Goal: Task Accomplishment & Management: Complete application form

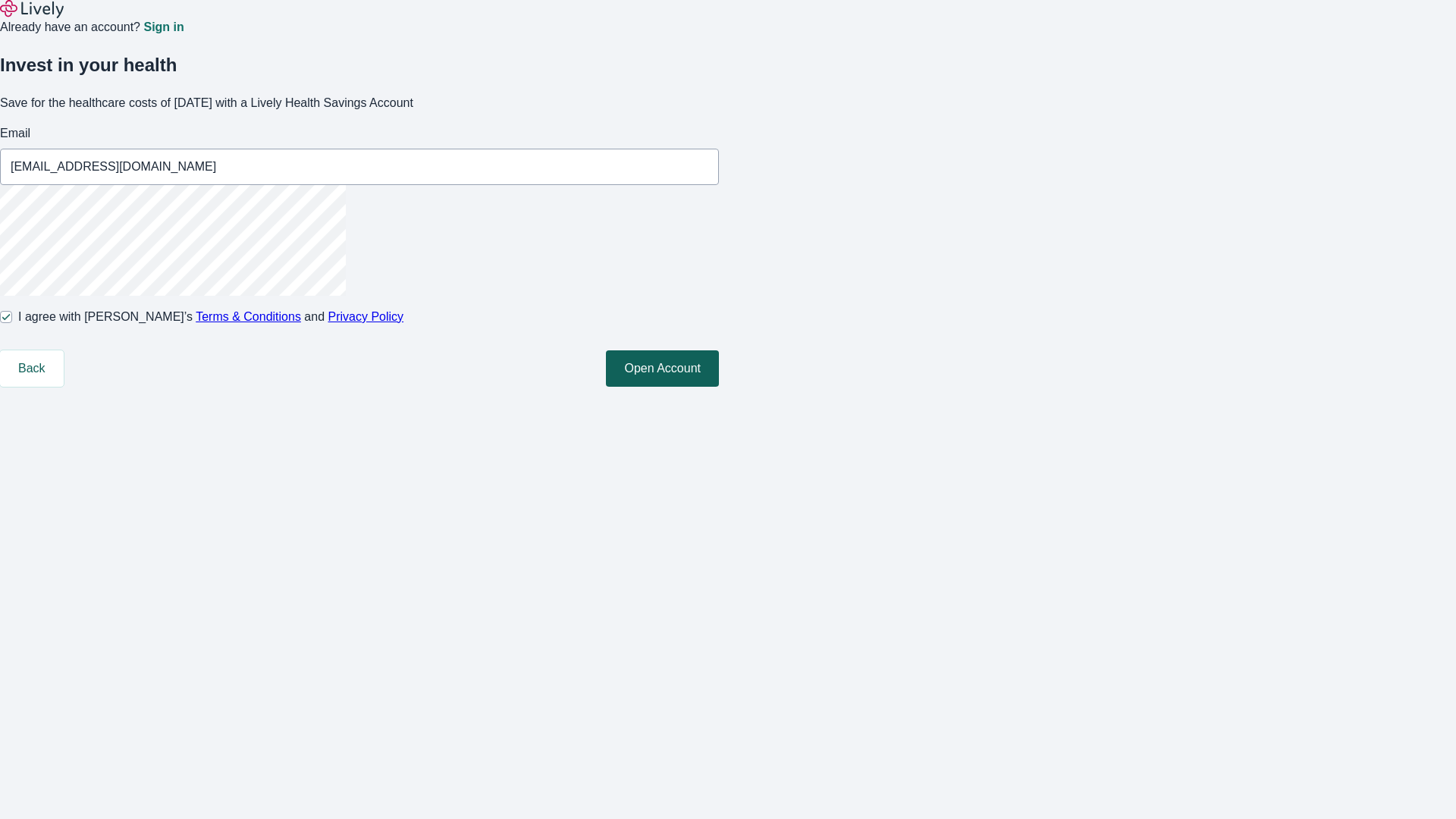
click at [719, 387] on button "Open Account" at bounding box center [662, 368] width 113 height 36
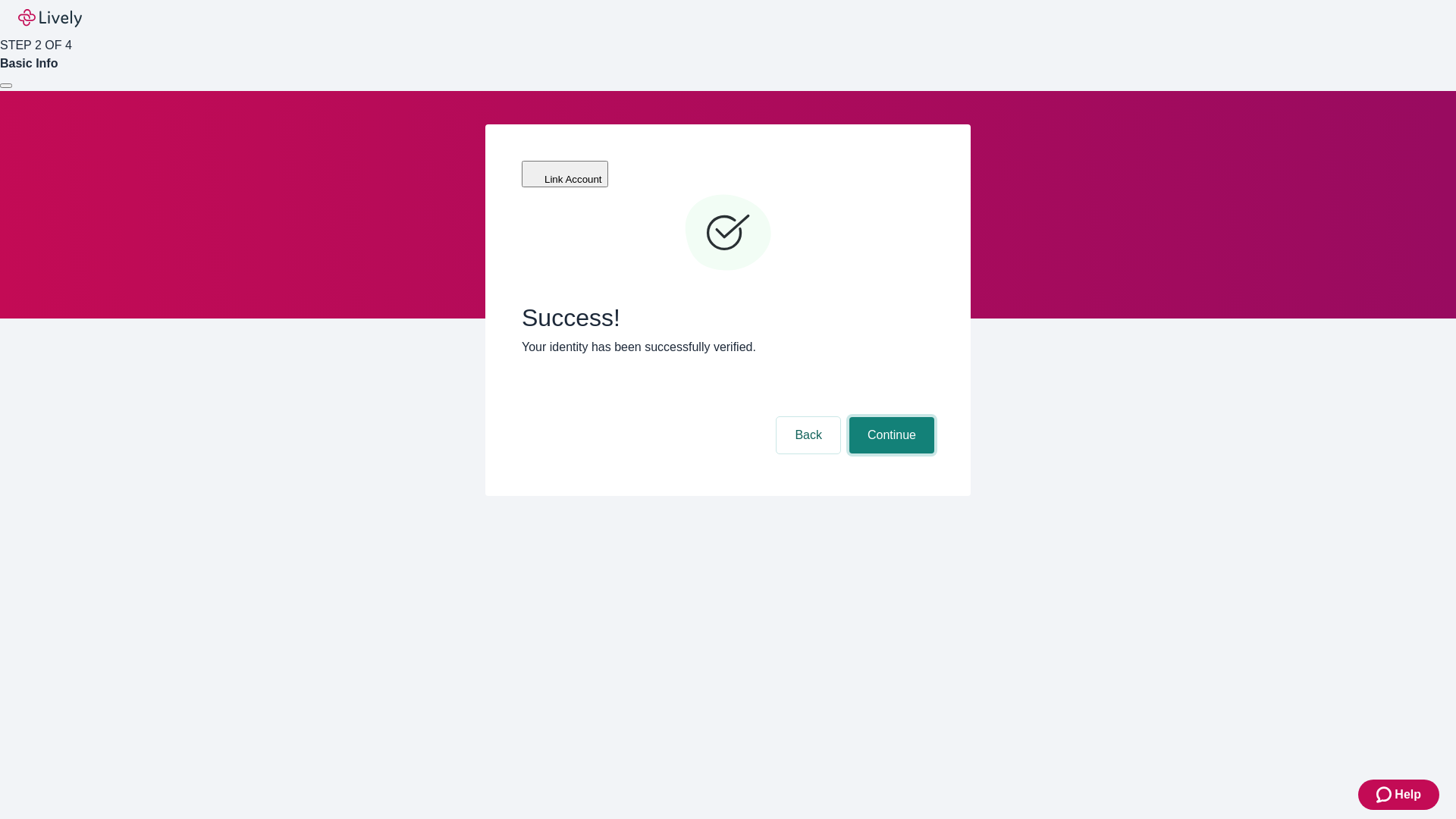
click at [890, 417] on button "Continue" at bounding box center [891, 435] width 85 height 36
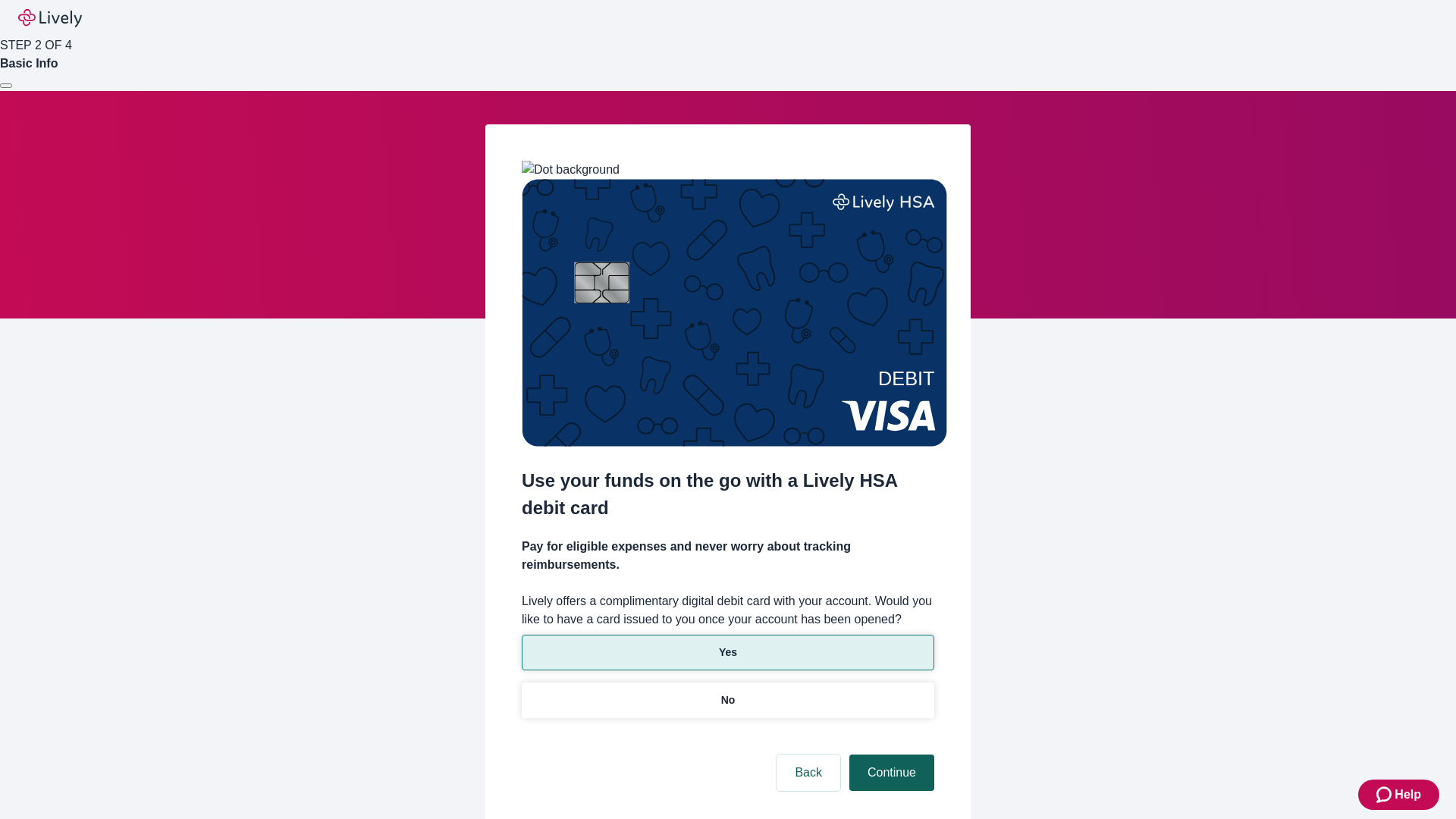
click at [727, 645] on p "Yes" at bounding box center [728, 652] width 19 height 16
click at [890, 754] on button "Continue" at bounding box center [891, 772] width 85 height 36
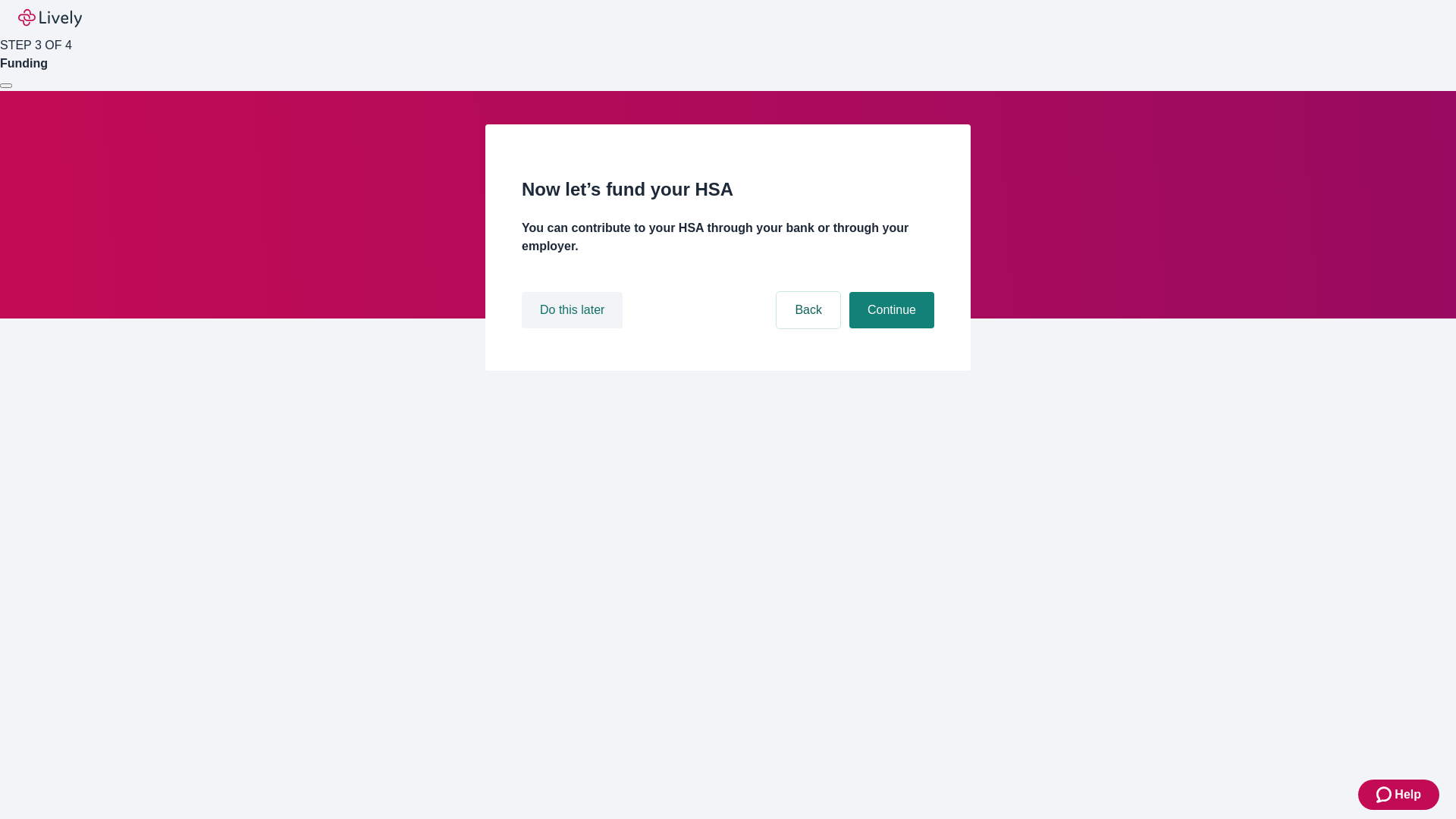
click at [574, 329] on button "Do this later" at bounding box center [572, 309] width 101 height 36
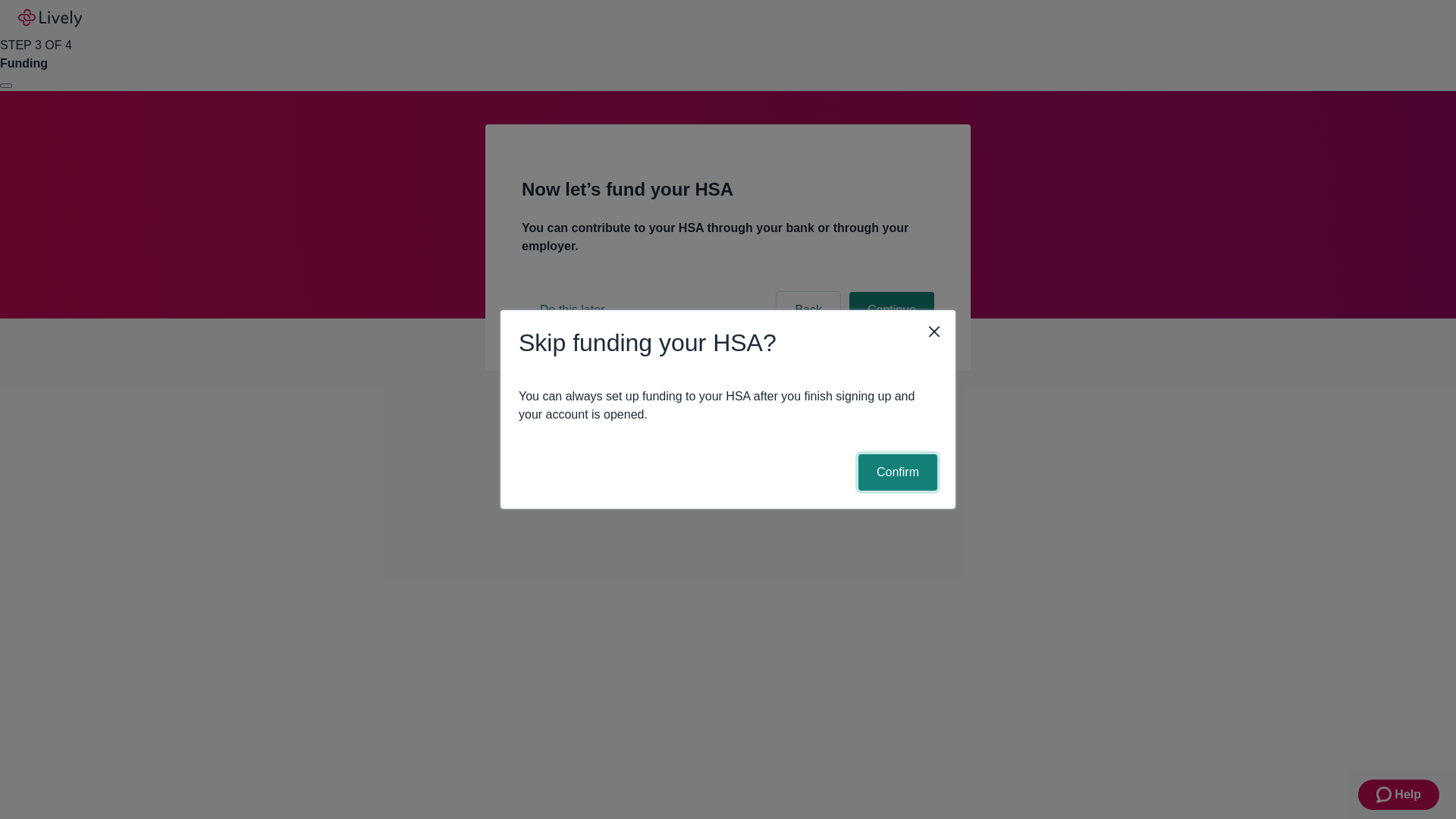
click at [896, 473] on button "Confirm" at bounding box center [898, 472] width 79 height 36
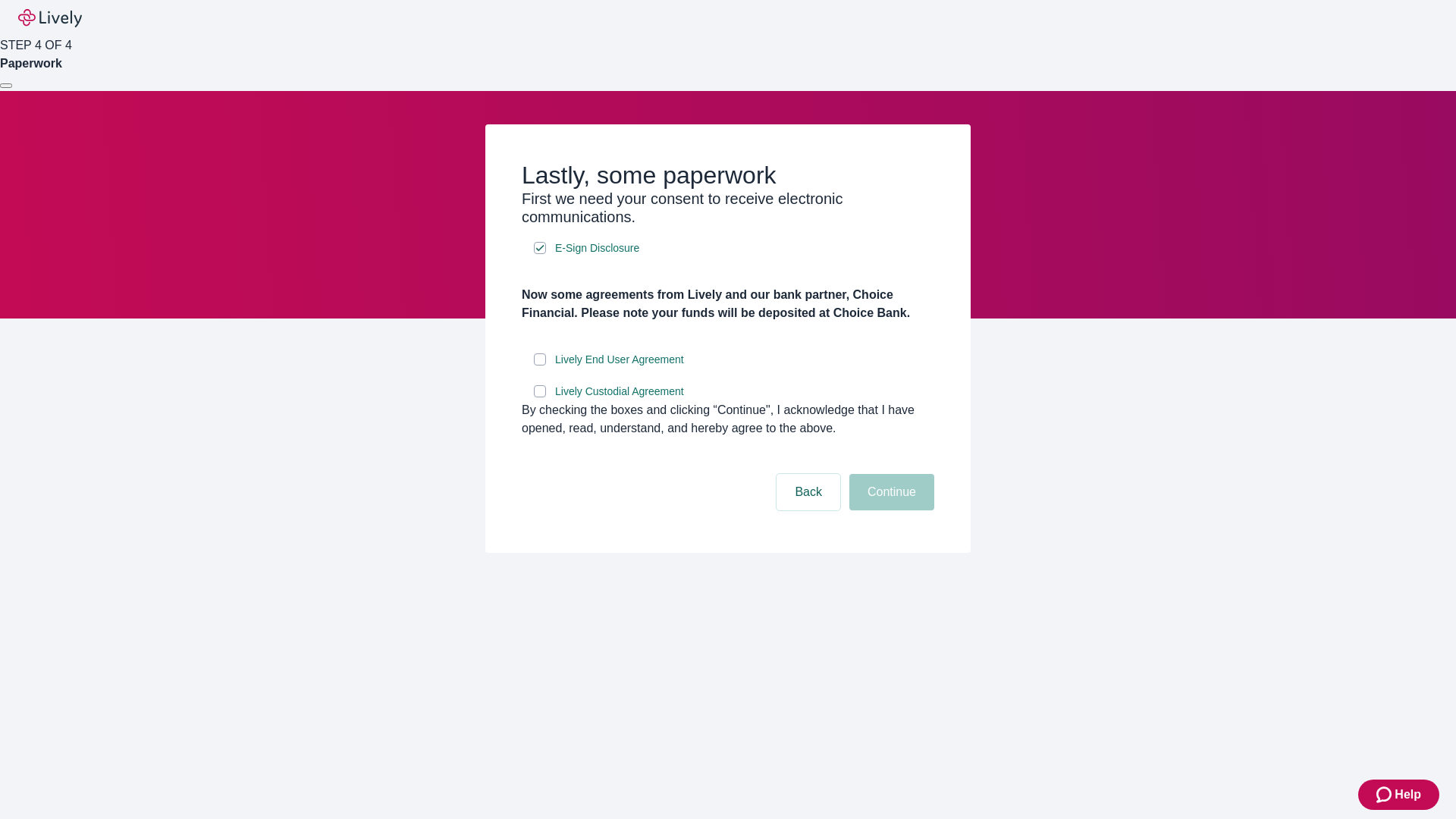
click at [540, 366] on input "Lively End User Agreement" at bounding box center [540, 359] width 12 height 12
checkbox input "true"
click at [540, 398] on input "Lively Custodial Agreement" at bounding box center [540, 391] width 12 height 12
checkbox input "true"
click at [890, 511] on button "Continue" at bounding box center [891, 491] width 85 height 36
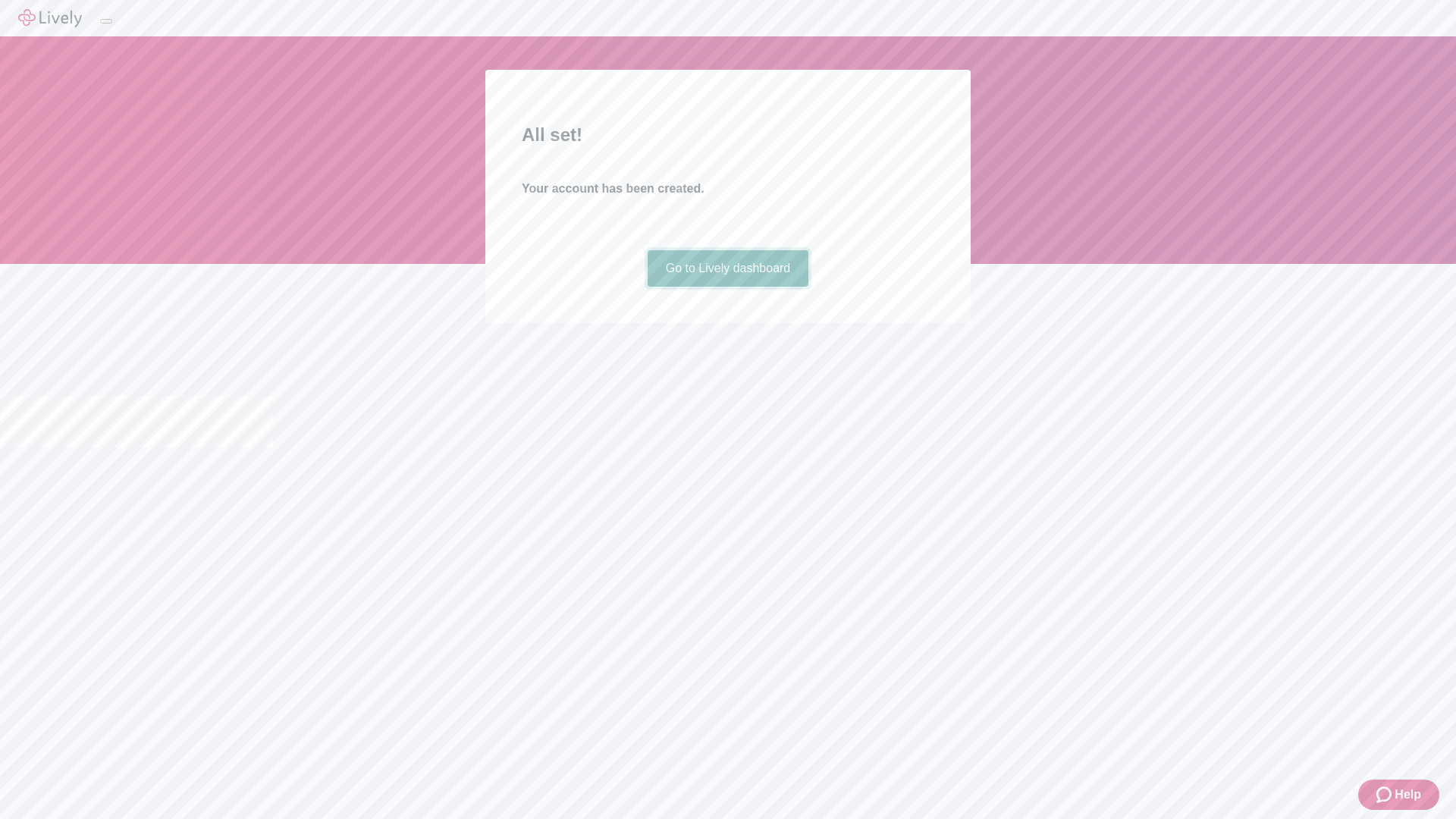
click at [727, 286] on link "Go to Lively dashboard" at bounding box center [729, 268] width 162 height 36
